Goal: Information Seeking & Learning: Find contact information

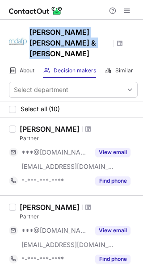
drag, startPoint x: 80, startPoint y: 43, endPoint x: 30, endPoint y: 31, distance: 51.9
click at [30, 31] on h1 "[PERSON_NAME] [PERSON_NAME] & [PERSON_NAME]" at bounding box center [70, 43] width 80 height 32
copy h1 "[PERSON_NAME] [PERSON_NAME] & [PERSON_NAME]"
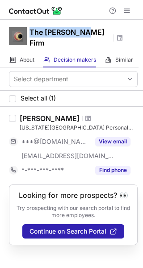
drag, startPoint x: 87, startPoint y: 33, endPoint x: 31, endPoint y: 41, distance: 57.0
click at [31, 41] on div "The ORLOW Firm" at bounding box center [71, 36] width 143 height 33
copy h1 "The ORLOW Firm"
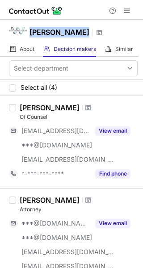
drag, startPoint x: 114, startPoint y: 30, endPoint x: 31, endPoint y: 37, distance: 83.5
click at [31, 37] on div "Willis Spangler Starling" at bounding box center [66, 33] width 73 height 12
copy h1 "Willis Spangler Starling"
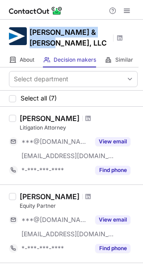
drag, startPoint x: 43, startPoint y: 43, endPoint x: 32, endPoint y: 29, distance: 18.4
click at [32, 29] on h1 "Bachus & Schanker, LLC" at bounding box center [70, 37] width 80 height 21
copy h1 "Bachus & Schanker, LLC"
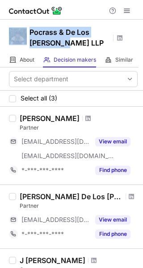
drag, startPoint x: 68, startPoint y: 45, endPoint x: 25, endPoint y: 29, distance: 45.8
click at [25, 29] on div "Pocrass & De Los Reyes LLP" at bounding box center [71, 36] width 143 height 33
copy div "Pocrass & De Los Reyes LLP"
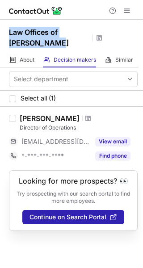
drag, startPoint x: 39, startPoint y: 41, endPoint x: 4, endPoint y: 31, distance: 36.7
click at [4, 31] on div "Law Offices of Max G Arnold" at bounding box center [71, 36] width 143 height 33
copy h1 "Law Offices of Max G Arnold"
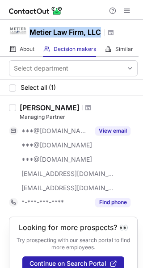
drag, startPoint x: 29, startPoint y: 33, endPoint x: 106, endPoint y: 40, distance: 77.7
click at [106, 40] on div "Metier Law Firm, LLC" at bounding box center [71, 31] width 143 height 22
copy h1 "Metier Law Firm, LLC"
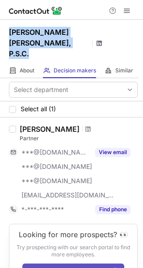
drag, startPoint x: 11, startPoint y: 33, endPoint x: 85, endPoint y: 33, distance: 74.7
click at [85, 33] on div "[PERSON_NAME] [PERSON_NAME], P.S.C." at bounding box center [56, 43] width 94 height 33
copy div "[PERSON_NAME] [PERSON_NAME], P.S.C."
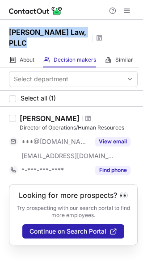
drag, startPoint x: 8, startPoint y: 31, endPoint x: 77, endPoint y: 36, distance: 69.0
click at [77, 36] on div "[PERSON_NAME] Law, PLLC" at bounding box center [71, 36] width 143 height 33
copy h1 "[PERSON_NAME] Law, PLLC"
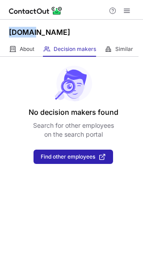
drag, startPoint x: 27, startPoint y: 32, endPoint x: 1, endPoint y: 32, distance: 25.9
click at [1, 32] on div "S-allc.com" at bounding box center [71, 31] width 143 height 22
copy h1 "S-allc"
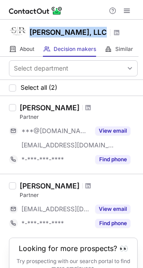
drag, startPoint x: 29, startPoint y: 31, endPoint x: 99, endPoint y: 35, distance: 70.3
click at [99, 35] on div "[PERSON_NAME], LLC" at bounding box center [71, 31] width 143 height 22
copy h1 "[PERSON_NAME], LLC"
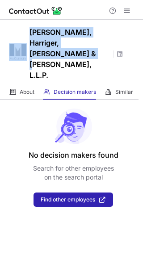
drag, startPoint x: 38, startPoint y: 34, endPoint x: 95, endPoint y: 42, distance: 58.2
click at [95, 42] on div "[PERSON_NAME], Harriger, [PERSON_NAME] & [PERSON_NAME], L.L.P." at bounding box center [71, 52] width 143 height 65
copy div "[PERSON_NAME], Harriger, [PERSON_NAME] & [PERSON_NAME], L.L.P"
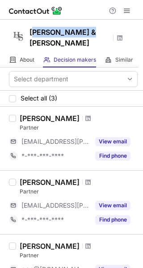
drag, startPoint x: 41, startPoint y: 33, endPoint x: 86, endPoint y: 34, distance: 45.6
click at [86, 34] on h1 "Howarth & Smith" at bounding box center [70, 37] width 80 height 21
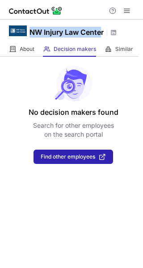
drag, startPoint x: 31, startPoint y: 32, endPoint x: 103, endPoint y: 33, distance: 72.0
click at [101, 33] on h1 "NW Injury Law Center" at bounding box center [67, 32] width 74 height 11
click at [103, 33] on h1 "NW Injury Law Center" at bounding box center [67, 32] width 74 height 11
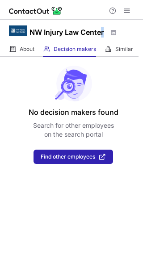
drag, startPoint x: 106, startPoint y: 28, endPoint x: 88, endPoint y: 30, distance: 18.0
click at [101, 30] on div "NW Injury Law Center" at bounding box center [74, 33] width 88 height 12
click at [76, 31] on h1 "NW Injury Law Center" at bounding box center [67, 32] width 74 height 11
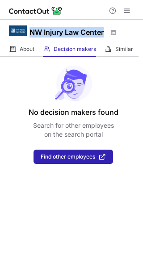
click at [76, 31] on h1 "NW Injury Law Center" at bounding box center [67, 32] width 74 height 11
copy h1 "NW Injury Law Center"
click at [26, 31] on object at bounding box center [18, 31] width 18 height 18
click at [42, 30] on h1 "NW Injury Law Center" at bounding box center [67, 32] width 74 height 11
drag, startPoint x: 31, startPoint y: 33, endPoint x: 106, endPoint y: 32, distance: 75.1
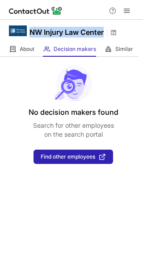
click at [106, 32] on div "NW Injury Law Center" at bounding box center [74, 33] width 88 height 12
copy h1 "NW Injury Law Center"
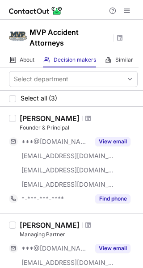
drag, startPoint x: 10, startPoint y: 30, endPoint x: 36, endPoint y: 34, distance: 26.3
click at [36, 34] on div "MVP Accident Attorneys" at bounding box center [71, 36] width 143 height 33
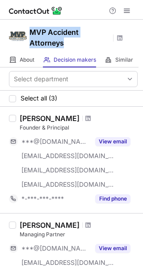
drag, startPoint x: 29, startPoint y: 32, endPoint x: 73, endPoint y: 51, distance: 47.5
click at [73, 51] on div "MVP Accident Attorneys" at bounding box center [71, 36] width 143 height 33
copy h1 "MVP Accident Attorneys"
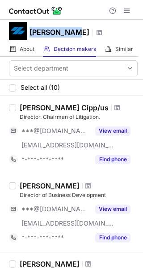
drag, startPoint x: 31, startPoint y: 32, endPoint x: 74, endPoint y: 32, distance: 42.9
click at [74, 32] on h1 "Zarwin Baum" at bounding box center [60, 32] width 60 height 11
copy h1 "Zarwin Baum"
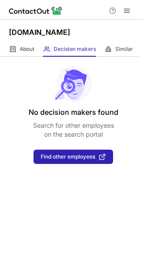
drag, startPoint x: 8, startPoint y: 30, endPoint x: 93, endPoint y: 32, distance: 84.5
click at [93, 32] on div "Personalinjurylawyerslv.com" at bounding box center [71, 31] width 143 height 22
copy h1 "Personalinjurylawyerslv"
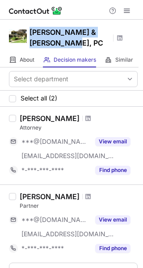
drag, startPoint x: 74, startPoint y: 42, endPoint x: 30, endPoint y: 35, distance: 44.4
click at [30, 35] on h1 "[PERSON_NAME] & [PERSON_NAME], PC" at bounding box center [70, 37] width 80 height 21
copy h1 "[PERSON_NAME] & [PERSON_NAME], PC"
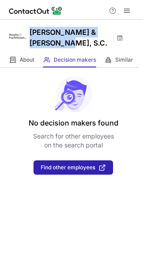
drag, startPoint x: 30, startPoint y: 31, endPoint x: 92, endPoint y: 42, distance: 62.7
click at [92, 42] on h1 "[PERSON_NAME] & [PERSON_NAME], S.C." at bounding box center [70, 37] width 80 height 21
copy h1 "[PERSON_NAME] & [PERSON_NAME], S.C"
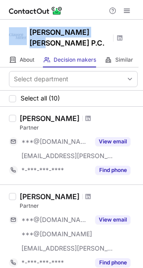
drag, startPoint x: 30, startPoint y: 30, endPoint x: 93, endPoint y: 34, distance: 62.7
click at [93, 34] on div "Clausen Miller P.C." at bounding box center [71, 36] width 143 height 33
copy div "Clausen Miller P.C"
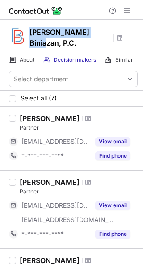
drag, startPoint x: 30, startPoint y: 33, endPoint x: 91, endPoint y: 38, distance: 61.4
click at [91, 38] on div "[PERSON_NAME] Biniazan, P.C." at bounding box center [77, 38] width 94 height 22
copy h1 "Breit Biniazan, P.C"
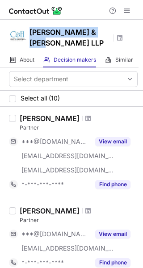
drag, startPoint x: 31, startPoint y: 34, endPoint x: 103, endPoint y: 35, distance: 72.0
click at [103, 35] on div "[PERSON_NAME] & [PERSON_NAME] LLP" at bounding box center [77, 38] width 94 height 22
copy h1 "[PERSON_NAME] & [PERSON_NAME] LLP"
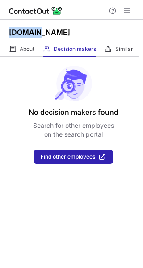
drag, startPoint x: 10, startPoint y: 32, endPoint x: 35, endPoint y: 33, distance: 24.6
click at [35, 33] on h1 "Tlo-law.com" at bounding box center [39, 32] width 61 height 11
copy h1 "Tlo-law"
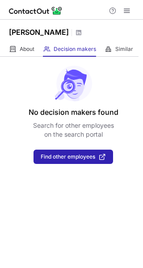
drag, startPoint x: 8, startPoint y: 33, endPoint x: 27, endPoint y: 43, distance: 21.8
click at [27, 42] on div "Gaudreau Kenneth D Atty" at bounding box center [71, 31] width 143 height 22
copy h1 "Gaudreau Kenneth D Atty"
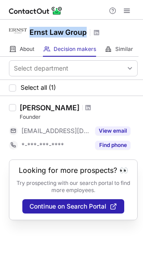
drag, startPoint x: 30, startPoint y: 33, endPoint x: 90, endPoint y: 38, distance: 59.7
click at [90, 38] on div "Ernst Law Group" at bounding box center [65, 33] width 71 height 12
copy h1 "Ernst Law Group"
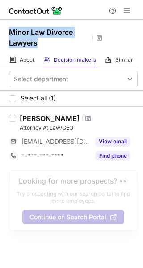
drag, startPoint x: 7, startPoint y: 30, endPoint x: 42, endPoint y: 42, distance: 37.3
click at [42, 42] on div "Minor Law Divorce Lawyers" at bounding box center [71, 36] width 143 height 33
copy h1 "Minor Law Divorce Lawyers"
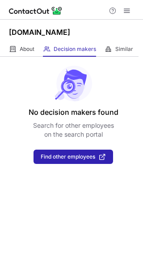
drag, startPoint x: 10, startPoint y: 35, endPoint x: 62, endPoint y: 36, distance: 51.9
click at [62, 36] on div "Bedellstriptolaw.com" at bounding box center [71, 31] width 143 height 22
copy h1 "Bedellstriptolaw"
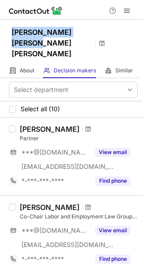
drag, startPoint x: 13, startPoint y: 33, endPoint x: 84, endPoint y: 28, distance: 71.7
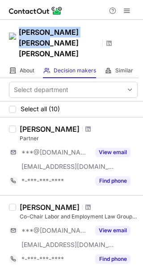
click at [84, 28] on h1 "[PERSON_NAME] [PERSON_NAME] [PERSON_NAME]" at bounding box center [59, 43] width 80 height 32
copy h1 "[PERSON_NAME] [PERSON_NAME] [PERSON_NAME]"
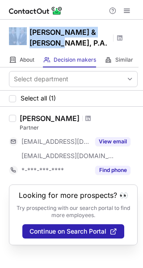
drag, startPoint x: 27, startPoint y: 30, endPoint x: 43, endPoint y: 41, distance: 20.0
click at [43, 41] on div "[PERSON_NAME] & [PERSON_NAME], P.A." at bounding box center [71, 36] width 143 height 33
copy div "[PERSON_NAME] & [PERSON_NAME], P.A."
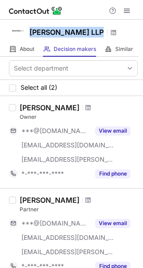
drag, startPoint x: 29, startPoint y: 30, endPoint x: 81, endPoint y: 33, distance: 51.9
click at [81, 33] on div "[PERSON_NAME] LLP" at bounding box center [71, 31] width 143 height 22
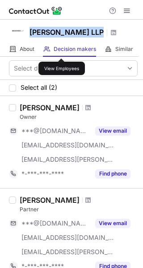
copy h1 "[PERSON_NAME] LLP"
